Goal: Task Accomplishment & Management: Use online tool/utility

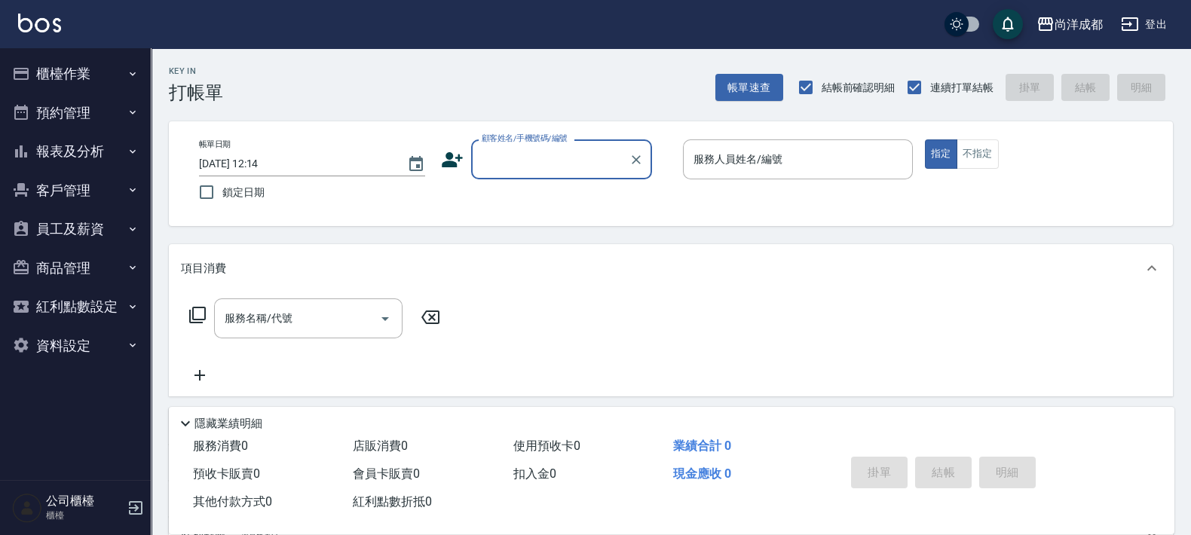
click at [91, 155] on button "報表及分析" at bounding box center [75, 151] width 139 height 39
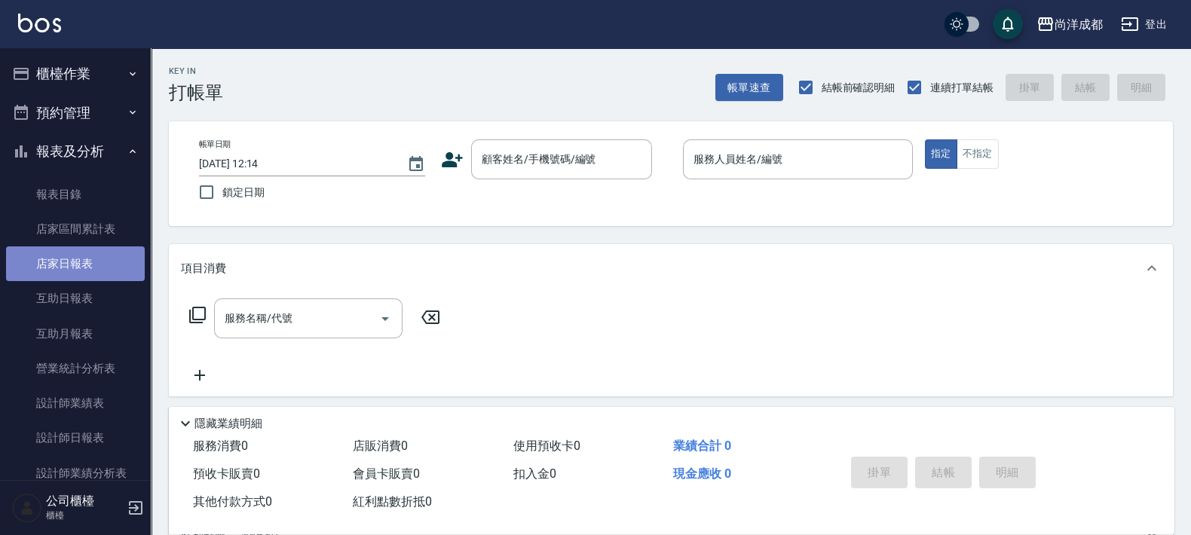
click at [90, 274] on link "店家日報表" at bounding box center [75, 264] width 139 height 35
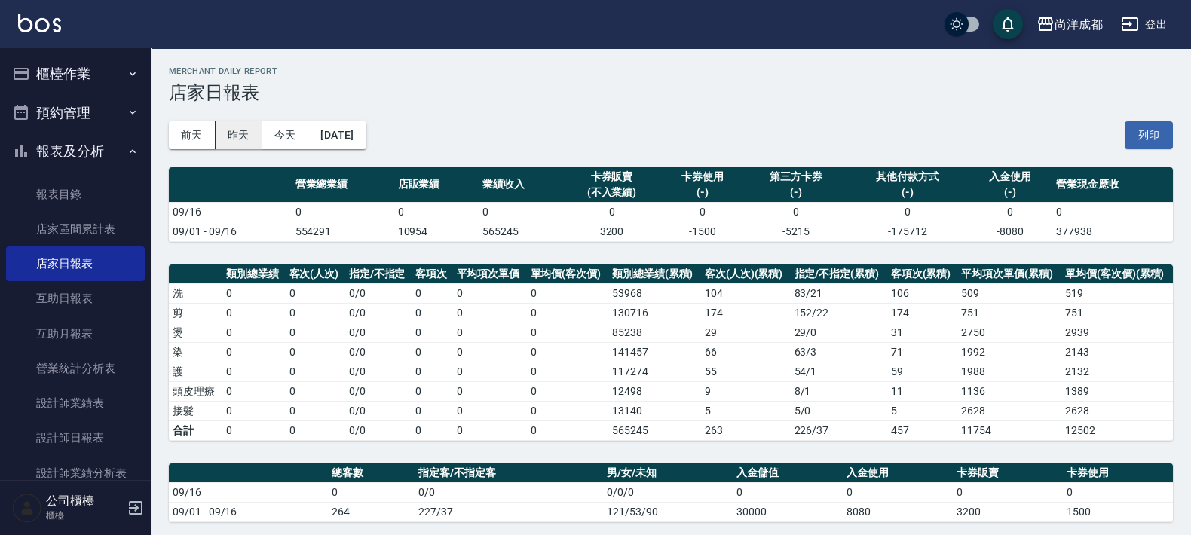
click at [250, 143] on button "昨天" at bounding box center [239, 135] width 47 height 28
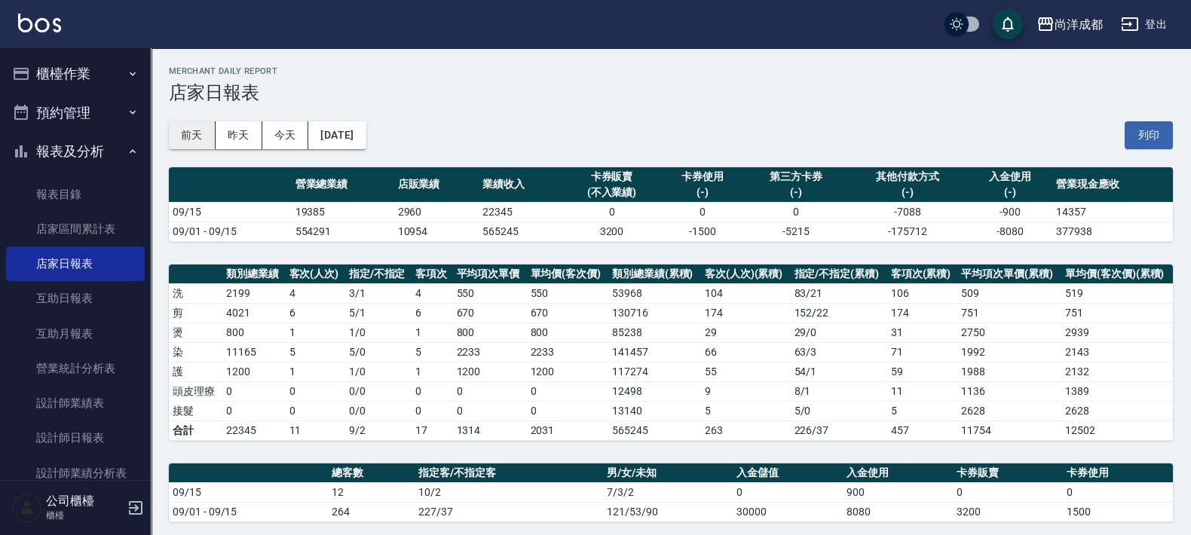
click at [200, 139] on button "前天" at bounding box center [192, 135] width 47 height 28
click at [343, 135] on button "[DATE]" at bounding box center [336, 135] width 57 height 28
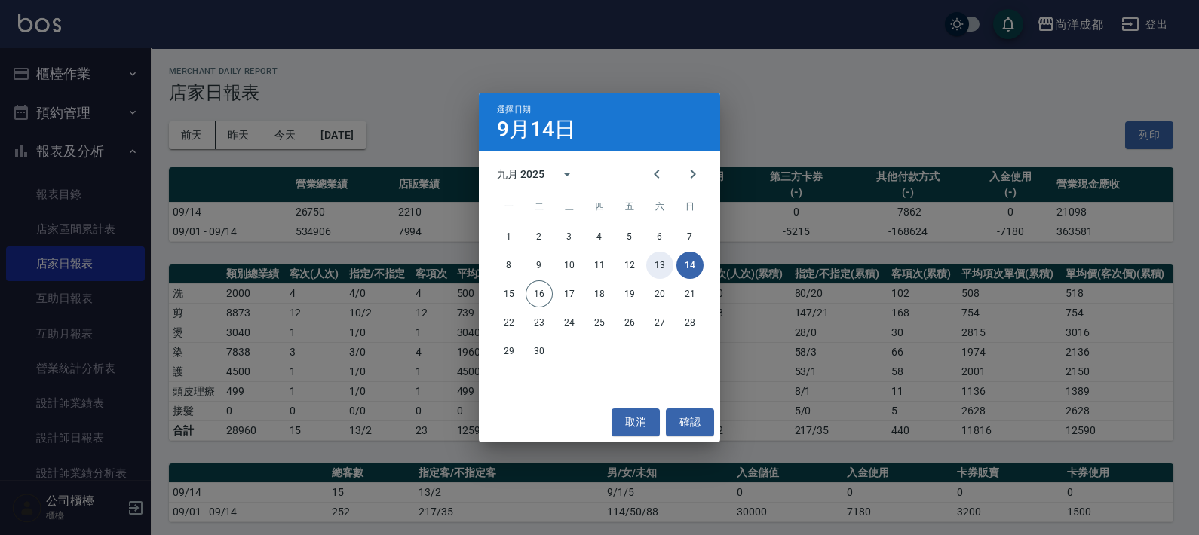
click at [661, 264] on button "13" at bounding box center [659, 265] width 27 height 27
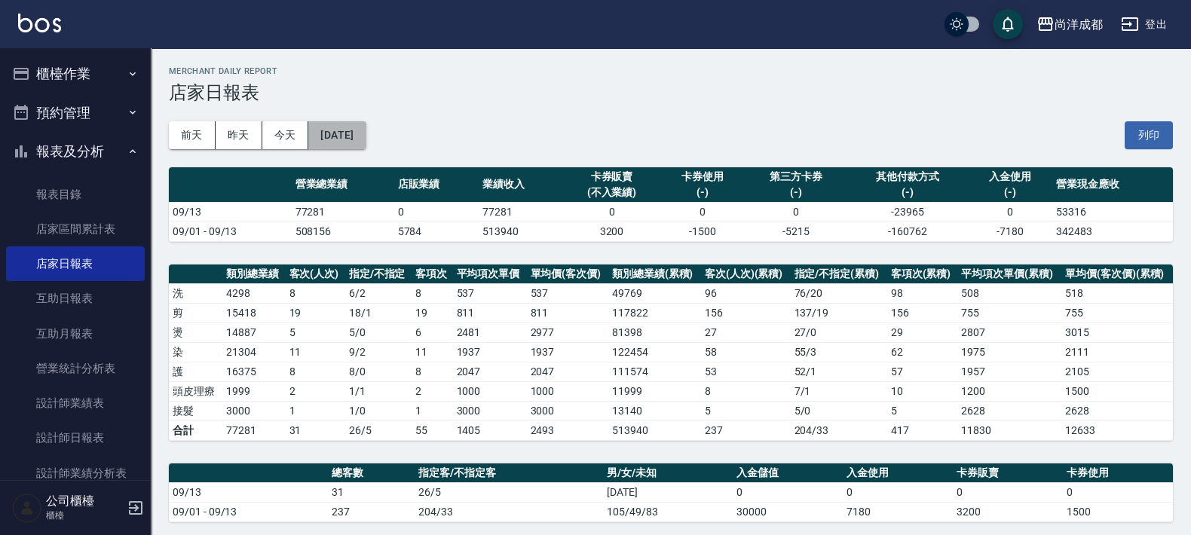
click at [354, 121] on button "[DATE]" at bounding box center [336, 135] width 57 height 28
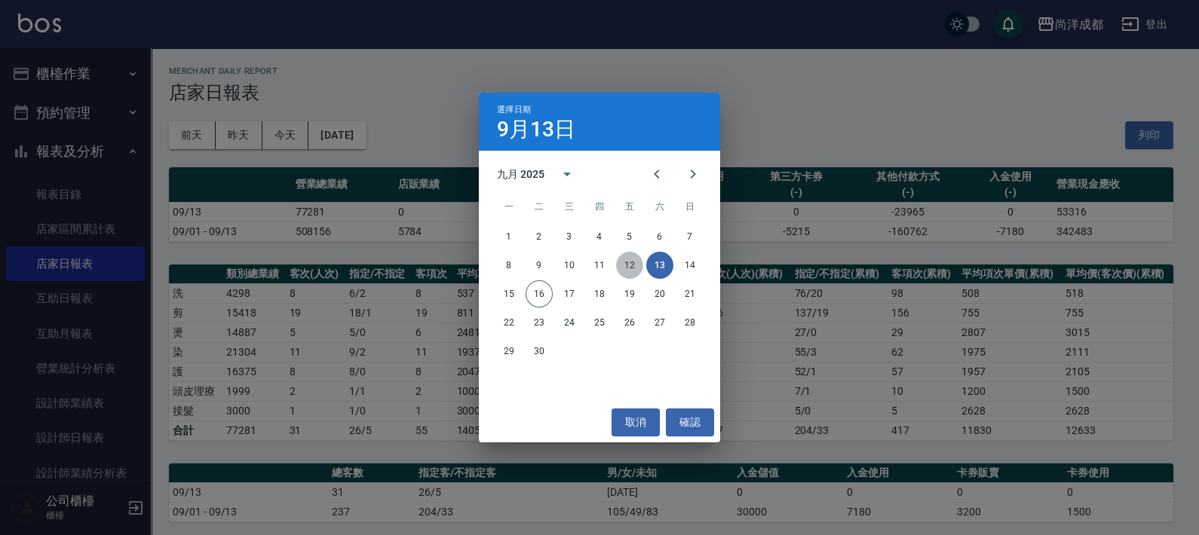
click at [626, 271] on button "12" at bounding box center [629, 265] width 27 height 27
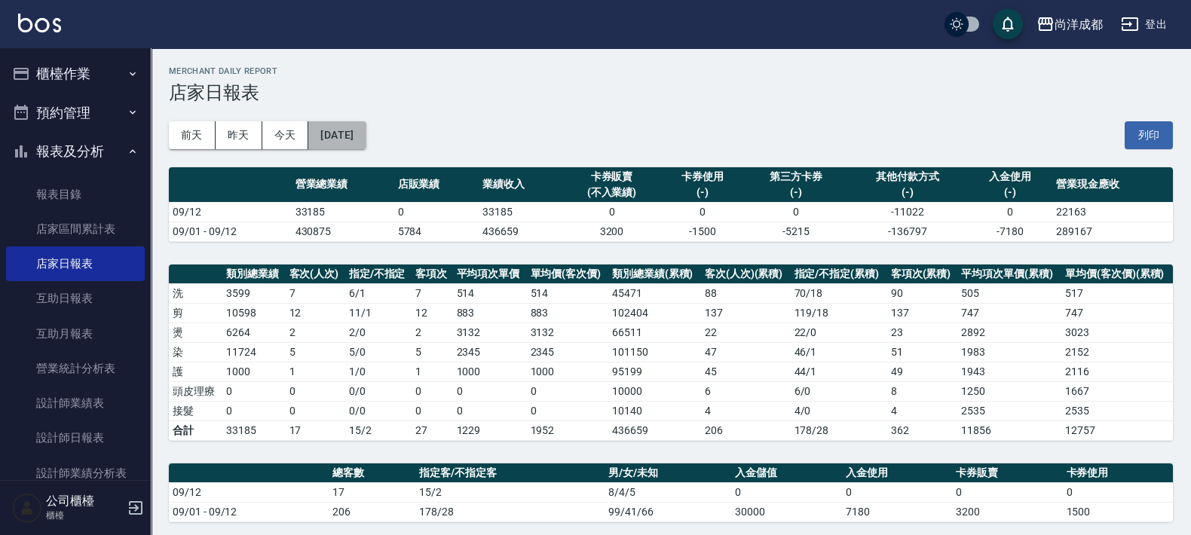
click at [352, 131] on button "[DATE]" at bounding box center [336, 135] width 57 height 28
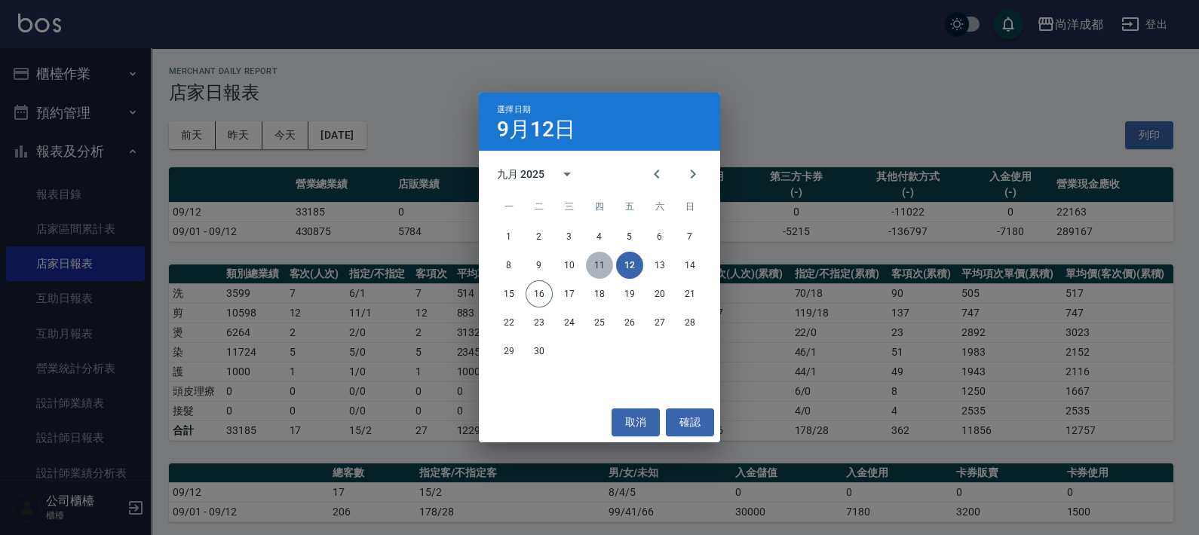
click at [596, 259] on button "11" at bounding box center [599, 265] width 27 height 27
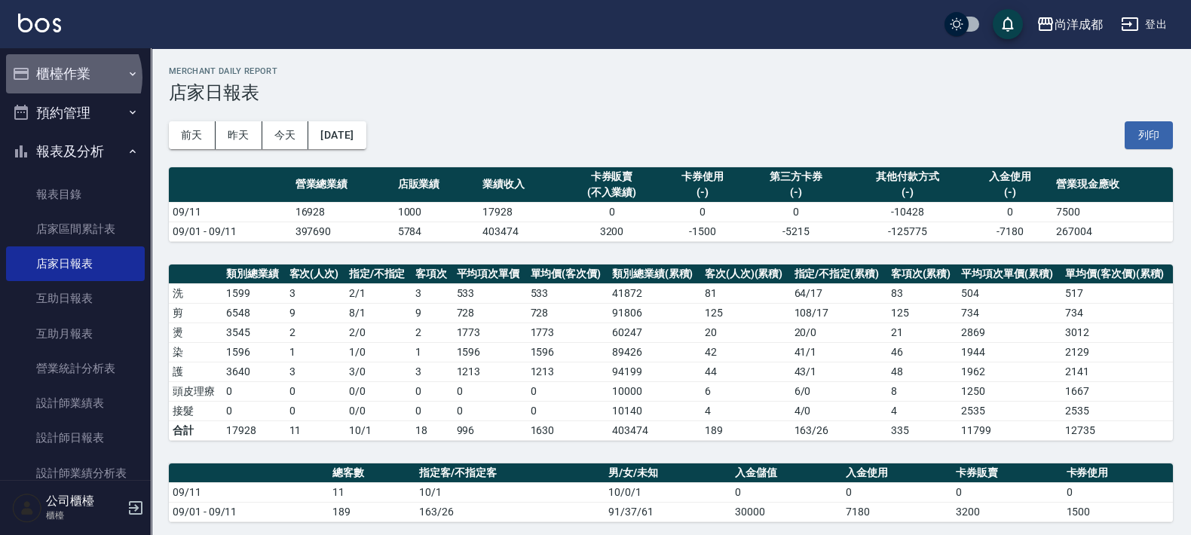
click at [72, 78] on button "櫃檯作業" at bounding box center [75, 73] width 139 height 39
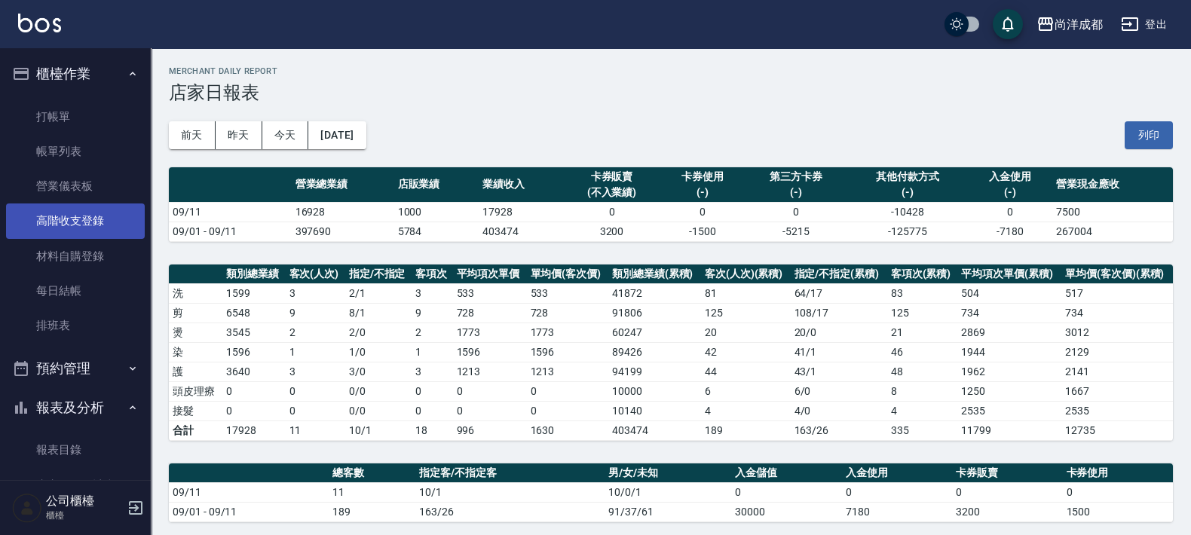
click at [97, 219] on link "高階收支登錄" at bounding box center [75, 221] width 139 height 35
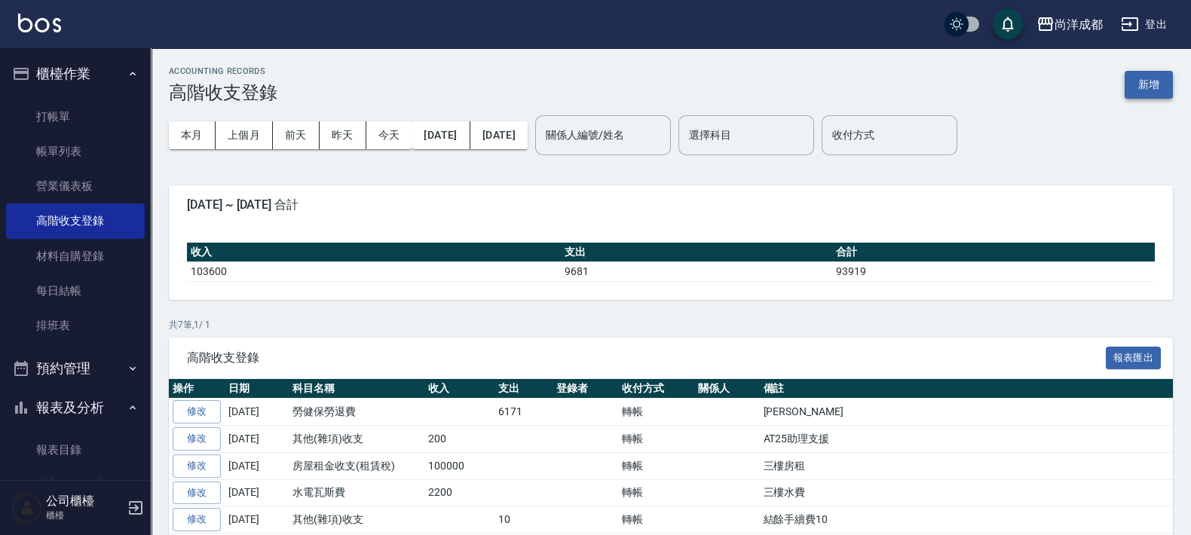
click at [1142, 84] on button "新增" at bounding box center [1149, 85] width 48 height 28
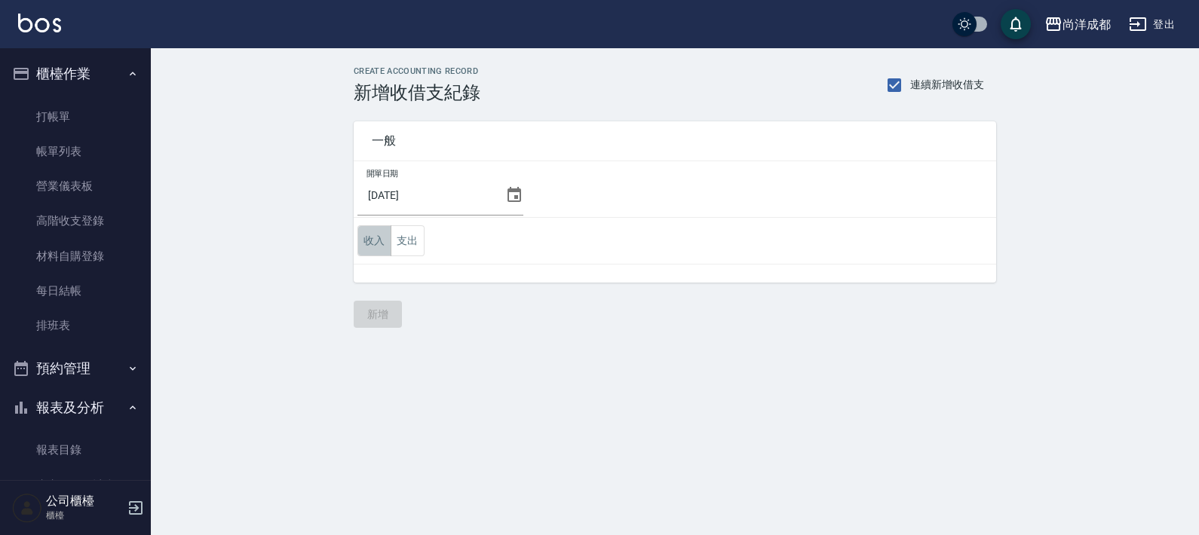
click at [376, 244] on button "收入" at bounding box center [374, 240] width 34 height 31
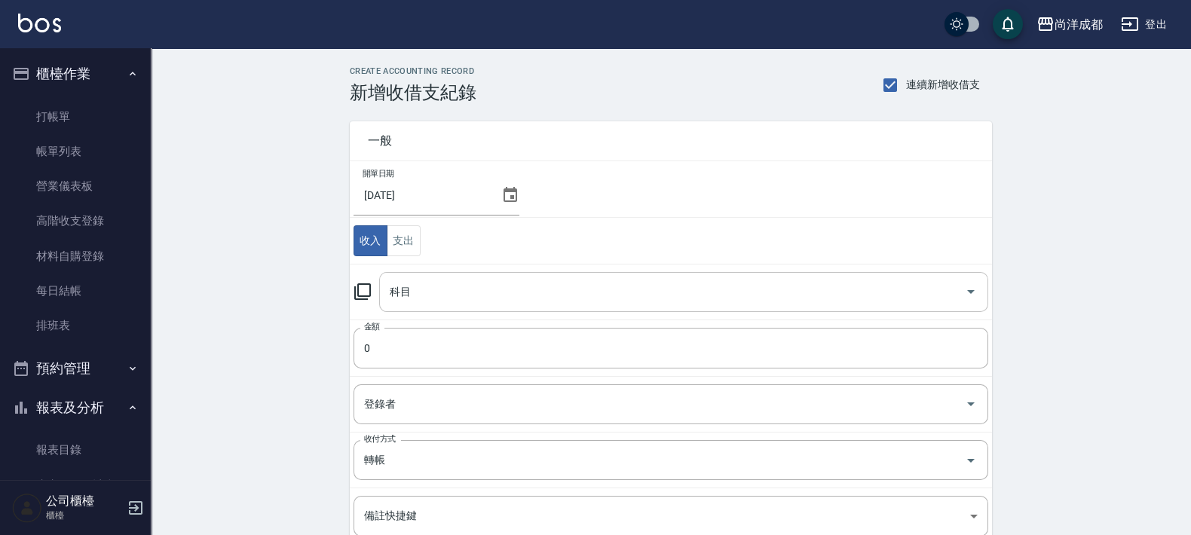
click at [462, 305] on div "科目" at bounding box center [683, 292] width 609 height 40
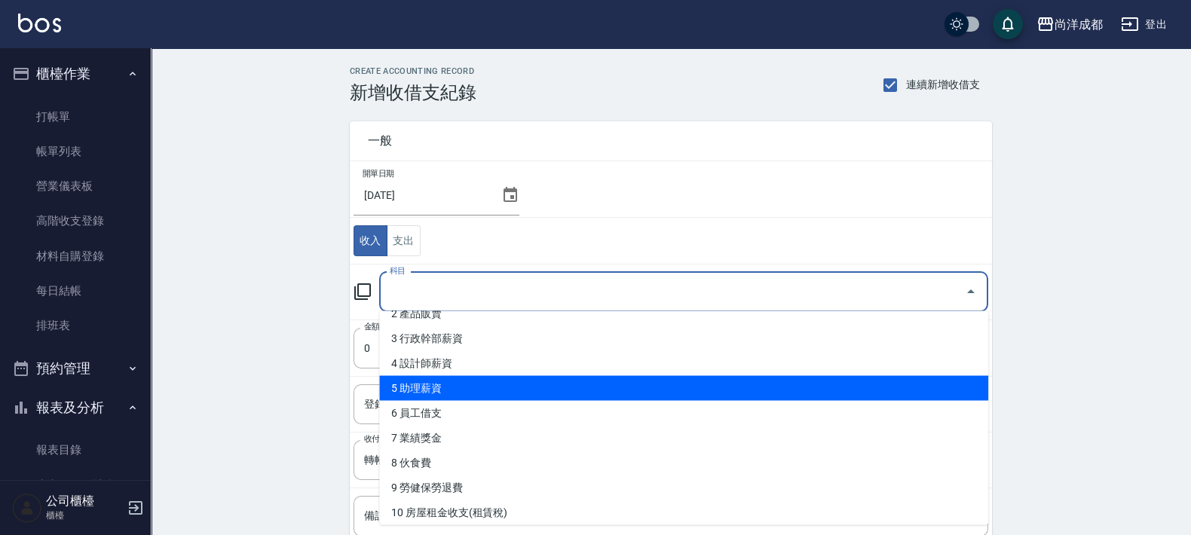
scroll to position [94, 0]
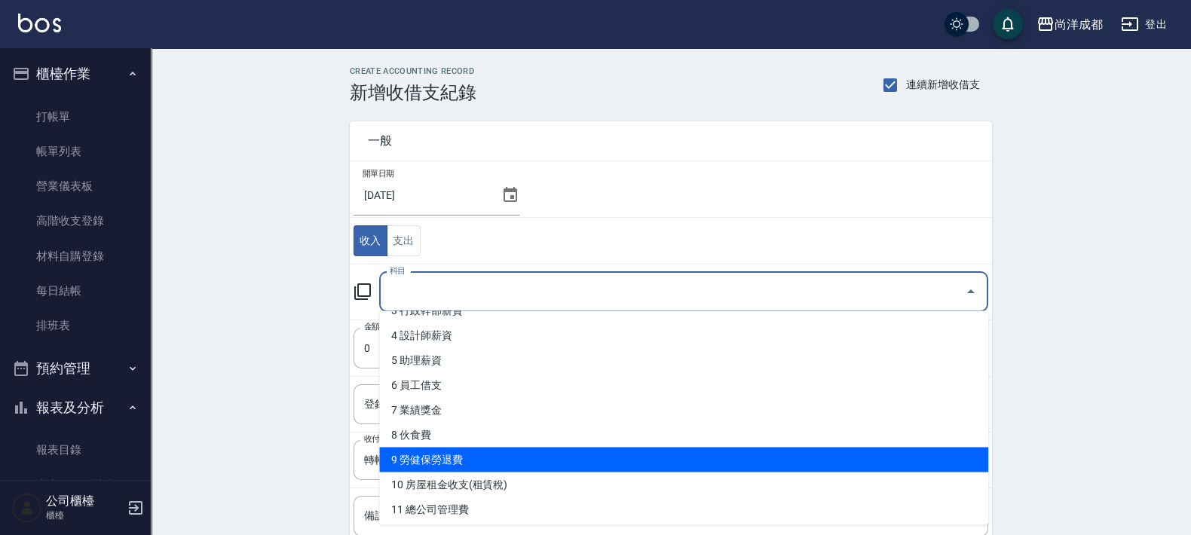
click at [681, 464] on li "9 勞健保勞退費" at bounding box center [683, 460] width 609 height 25
type input "9 勞健保勞退費"
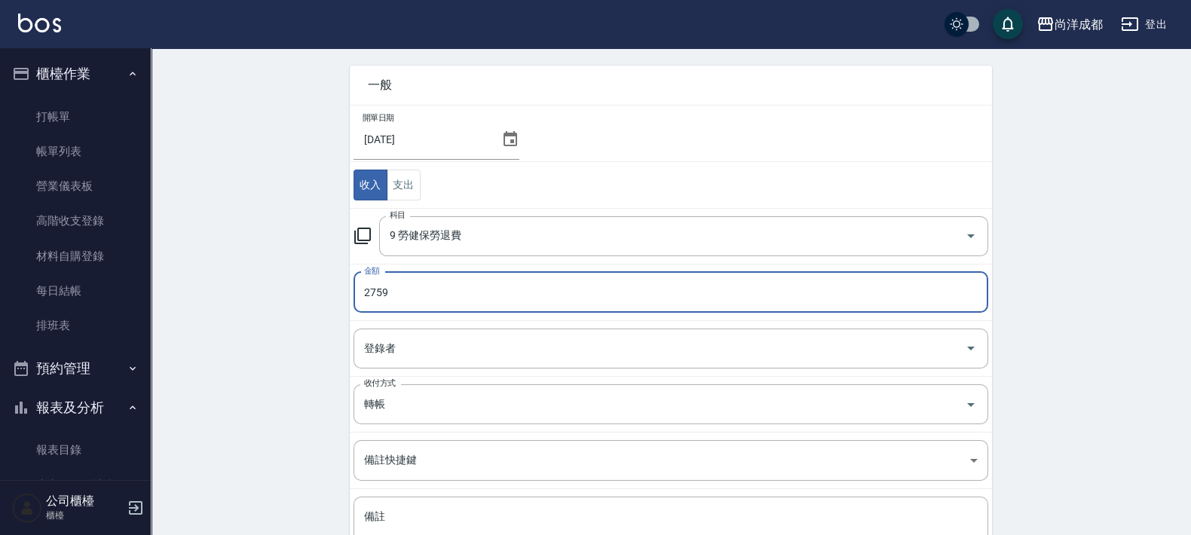
scroll to position [182, 0]
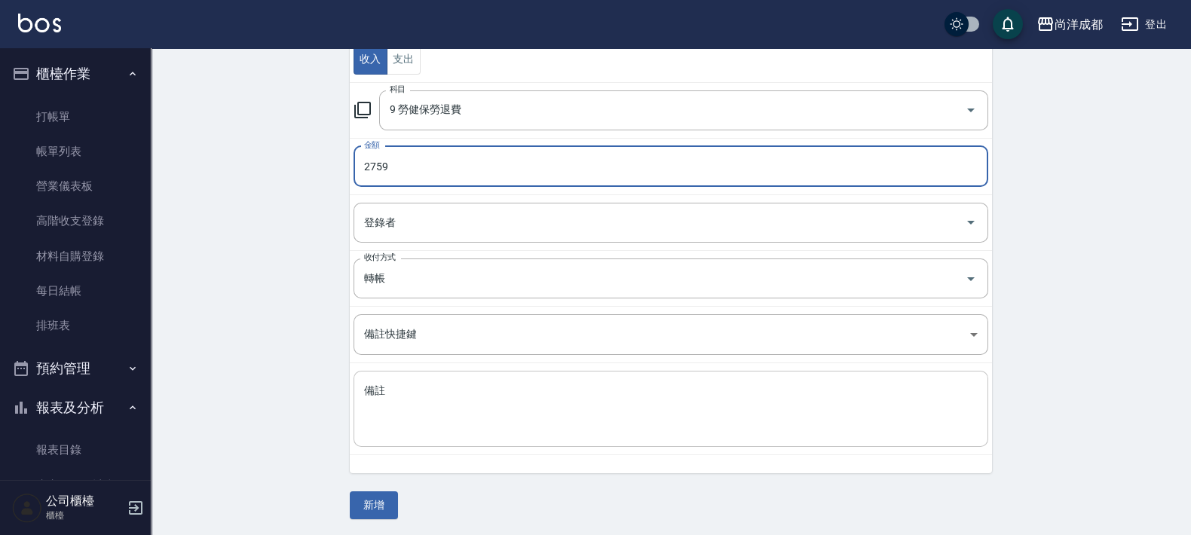
type input "2759"
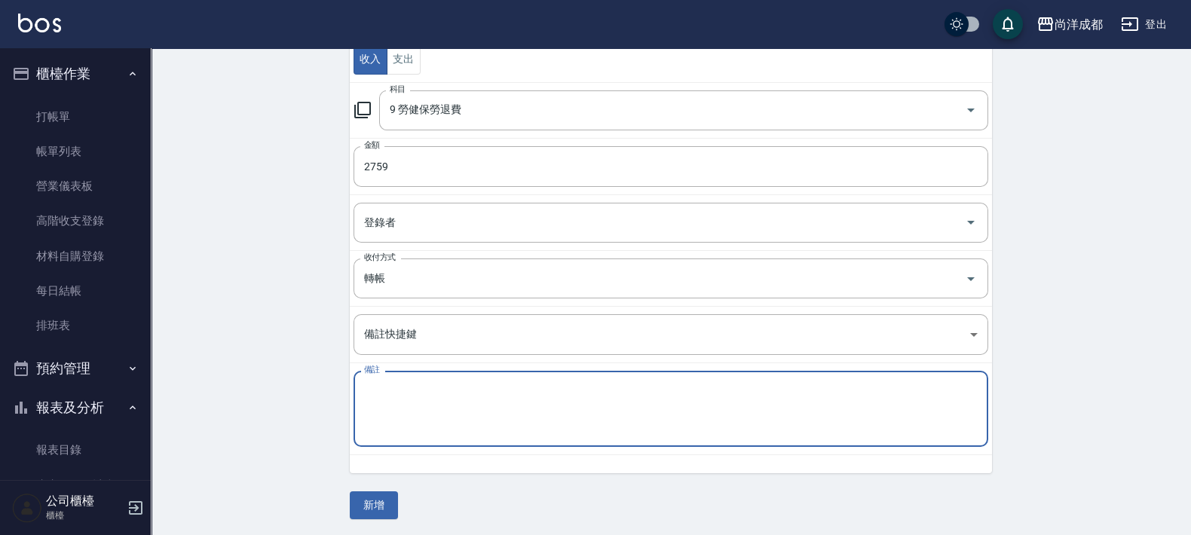
click at [777, 414] on textarea "備註" at bounding box center [671, 409] width 614 height 51
type textarea "0"
click at [385, 385] on textarea "[PERSON_NAME]回存" at bounding box center [671, 409] width 614 height 51
type textarea "[PERSON_NAME]回存"
click at [388, 501] on button "新增" at bounding box center [374, 506] width 48 height 28
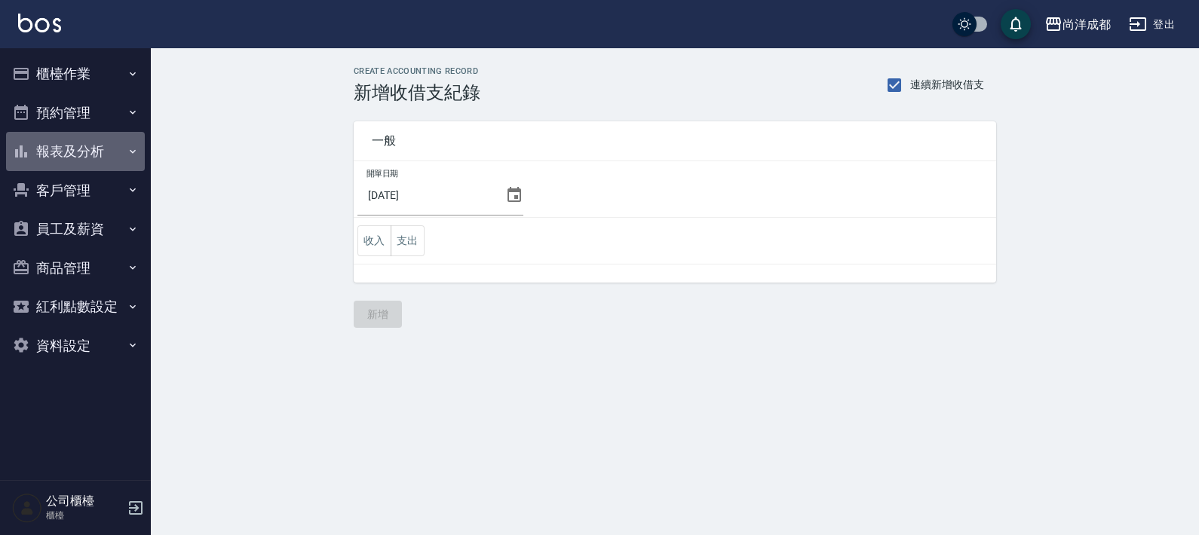
click at [64, 161] on button "報表及分析" at bounding box center [75, 151] width 139 height 39
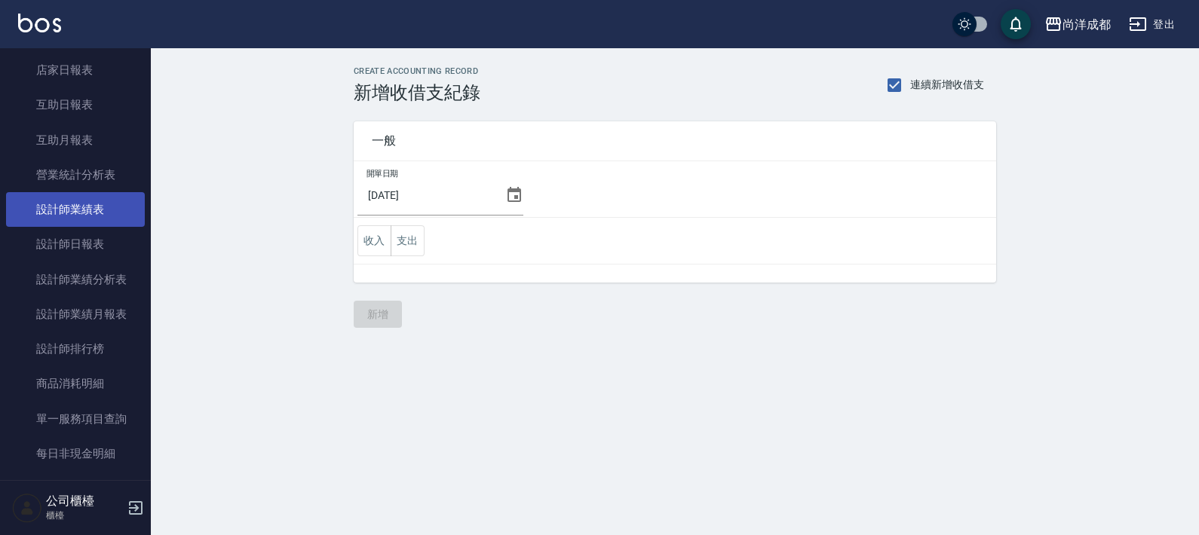
scroll to position [376, 0]
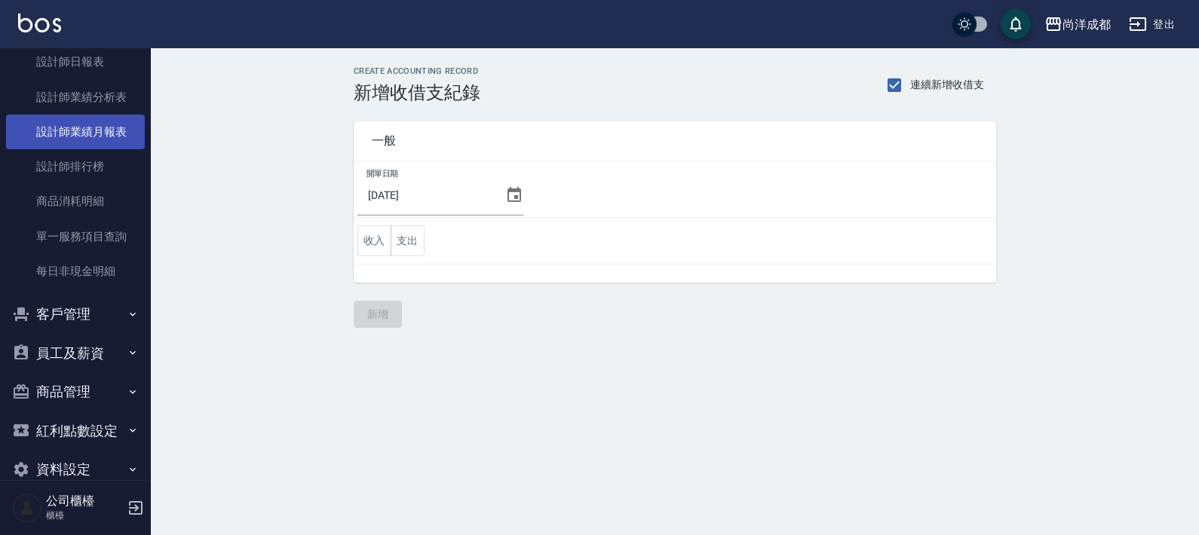
click at [93, 136] on link "設計師業績月報表" at bounding box center [75, 132] width 139 height 35
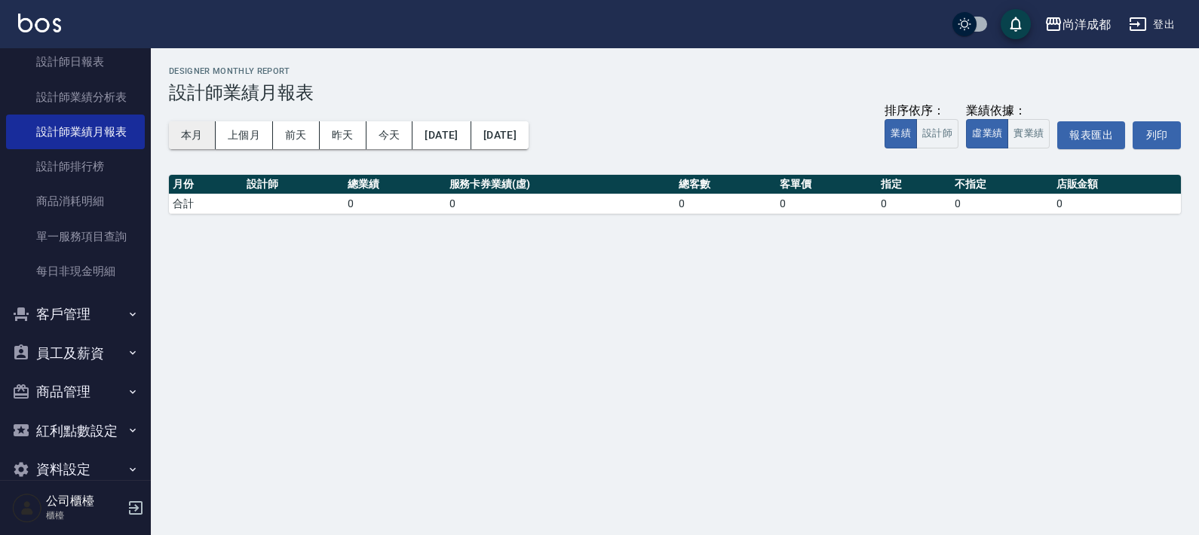
click at [189, 130] on button "本月" at bounding box center [192, 135] width 47 height 28
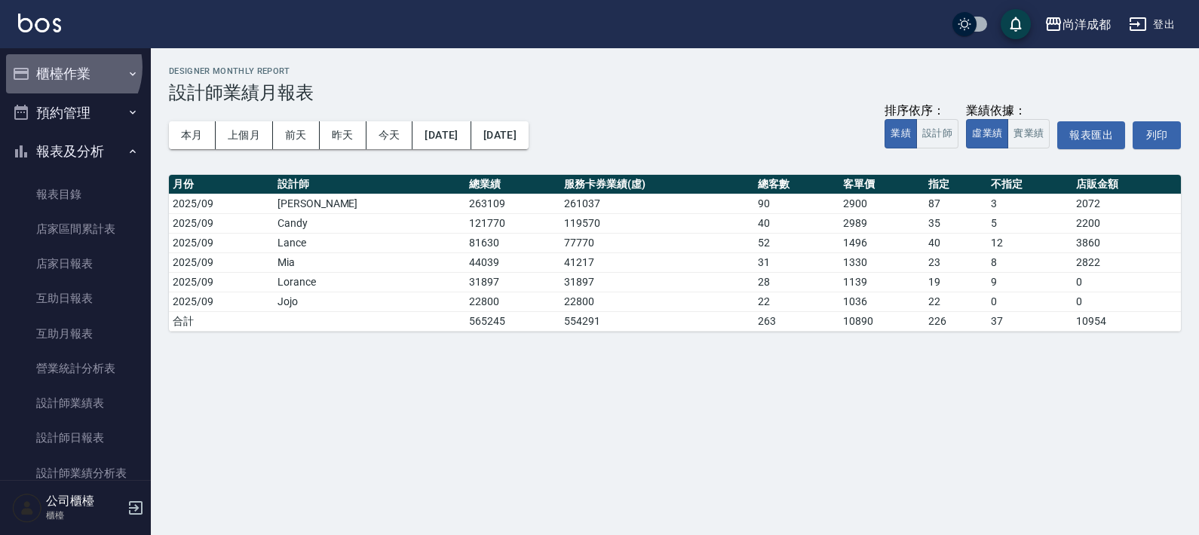
click at [66, 67] on button "櫃檯作業" at bounding box center [75, 73] width 139 height 39
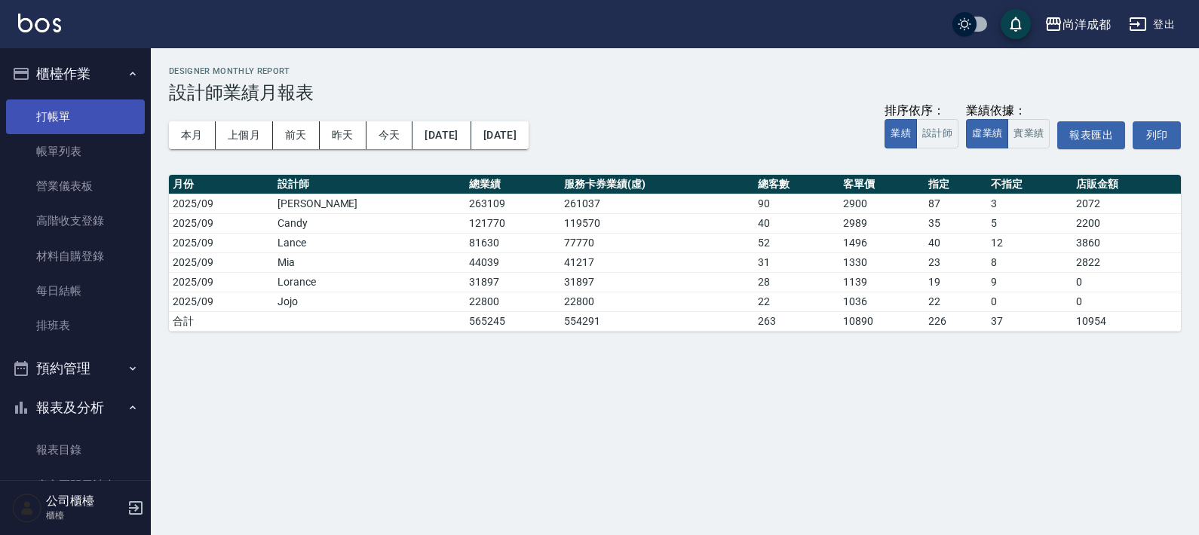
click at [75, 112] on link "打帳單" at bounding box center [75, 117] width 139 height 35
